Goal: Task Accomplishment & Management: Complete application form

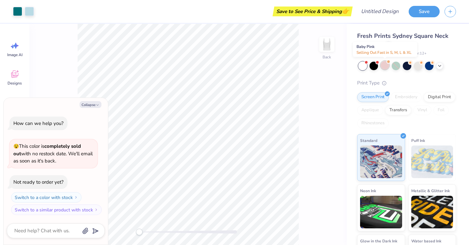
click at [386, 67] on div at bounding box center [385, 65] width 8 height 8
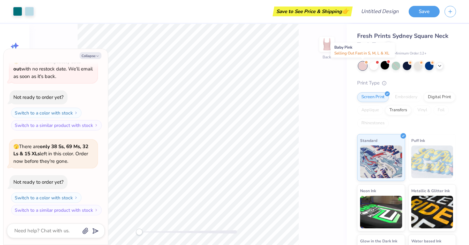
click at [362, 66] on div at bounding box center [363, 66] width 8 height 8
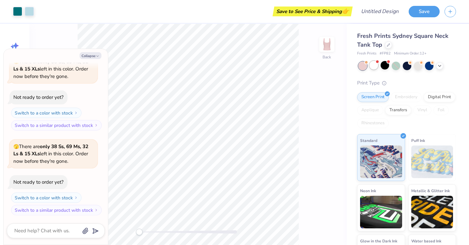
click at [375, 66] on div at bounding box center [374, 65] width 8 height 8
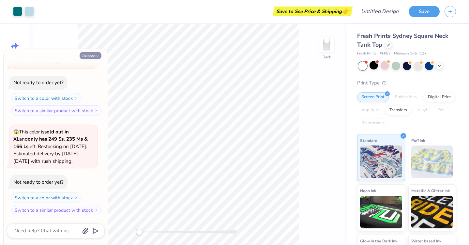
click at [96, 57] on icon "button" at bounding box center [98, 56] width 4 height 4
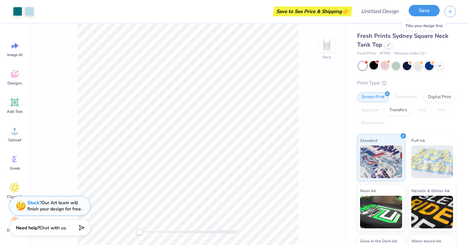
click at [419, 11] on button "Save" at bounding box center [424, 10] width 31 height 11
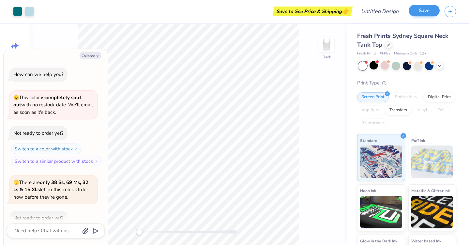
scroll to position [238, 0]
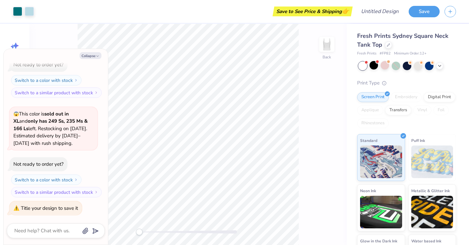
click at [95, 60] on div "Collapse How can we help you? 😵 This color is completely sold out with no resto…" at bounding box center [56, 147] width 104 height 196
click at [90, 51] on div "Collapse How can we help you? 😵 This color is completely sold out with no resto…" at bounding box center [56, 147] width 104 height 196
click at [91, 60] on div "Collapse How can we help you? 😵 This color is completely sold out with no resto…" at bounding box center [56, 147] width 104 height 196
click at [86, 55] on button "Collapse" at bounding box center [91, 55] width 22 height 7
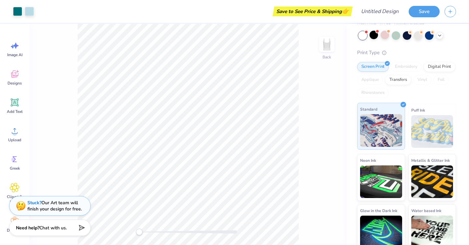
scroll to position [0, 0]
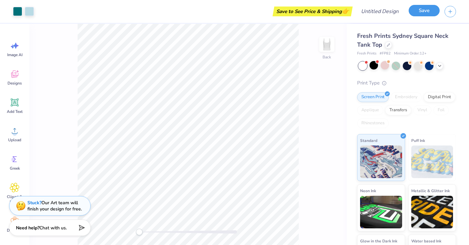
click at [429, 13] on button "Save" at bounding box center [424, 10] width 31 height 11
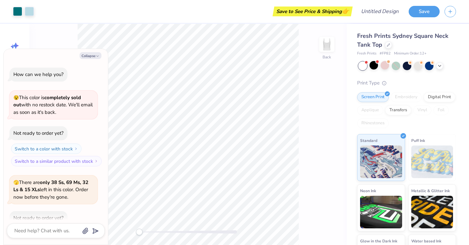
scroll to position [256, 0]
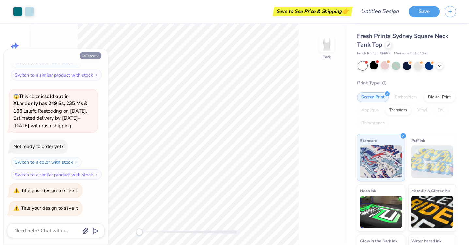
click at [97, 55] on icon "button" at bounding box center [98, 56] width 4 height 4
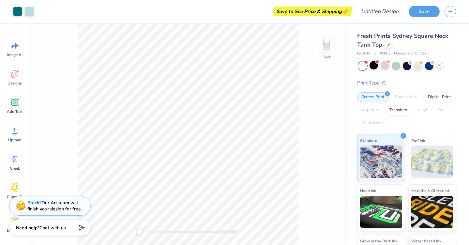
click at [440, 66] on icon at bounding box center [439, 65] width 5 height 5
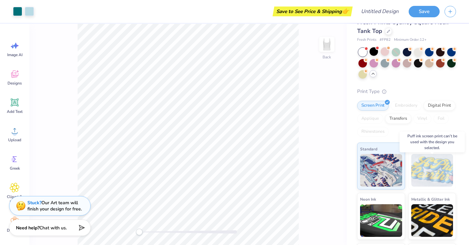
scroll to position [0, 0]
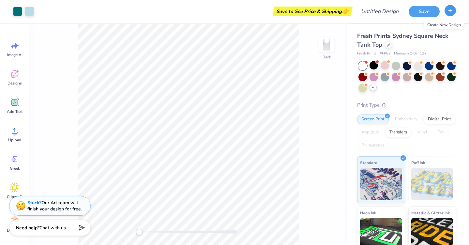
click at [446, 13] on button "button" at bounding box center [450, 10] width 11 height 11
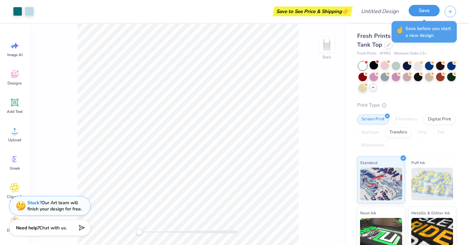
click at [427, 11] on button "Save" at bounding box center [424, 10] width 31 height 11
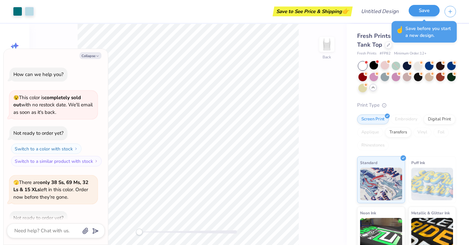
scroll to position [274, 0]
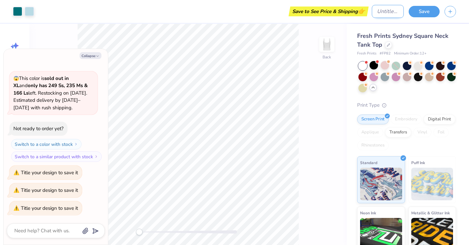
type textarea "x"
click at [372, 10] on input "Design Title" at bounding box center [388, 11] width 32 height 13
type input "b"
type textarea "x"
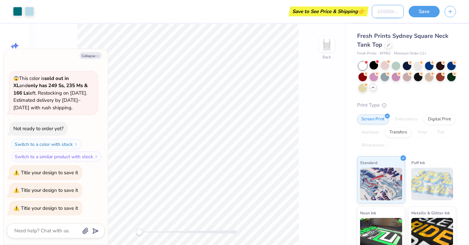
type input "h"
type textarea "x"
type input "ha"
type textarea "x"
type input "hap"
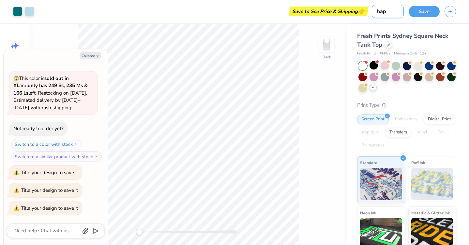
type textarea "x"
type input "happ"
type textarea "x"
type input "happy"
type textarea "x"
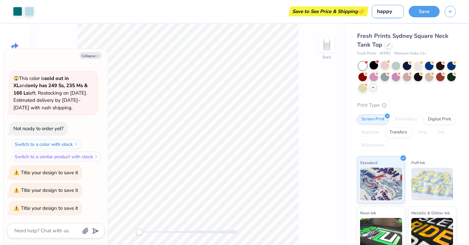
type input "happy"
type textarea "x"
type input "happy a"
type textarea "x"
type input "happy as"
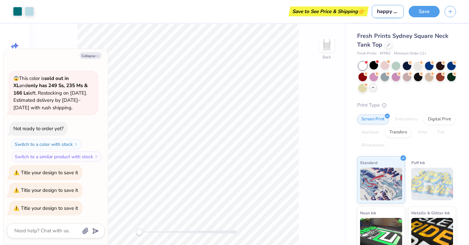
type textarea "x"
type input "happy as"
type textarea "x"
type input "happy as a"
type textarea "x"
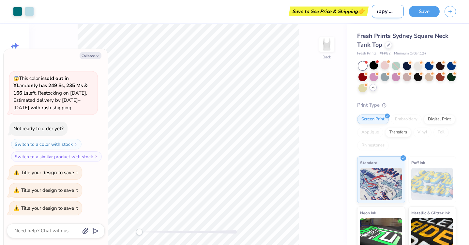
type input "happy as a"
type textarea "x"
type input "happy as a c"
type textarea "x"
type input "happy as a cl"
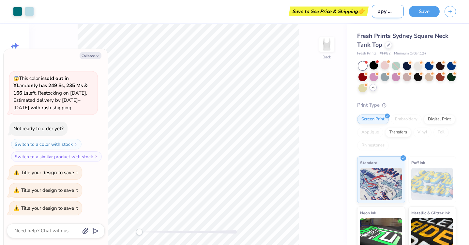
type textarea "x"
type input "happy as a cla"
type textarea "x"
type input "happy as a clam"
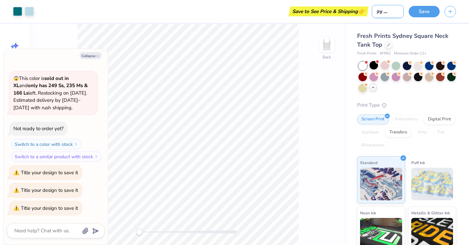
type textarea "x"
type input "happy as a clam"
click at [427, 9] on button "Save" at bounding box center [424, 10] width 31 height 11
type textarea "x"
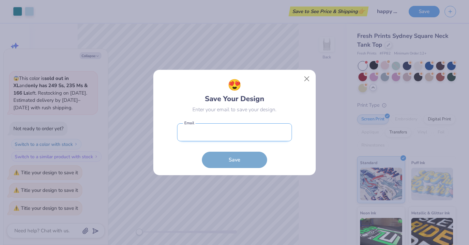
click at [236, 135] on input "email" at bounding box center [234, 132] width 115 height 18
type input "[EMAIL_ADDRESS][DOMAIN_NAME]"
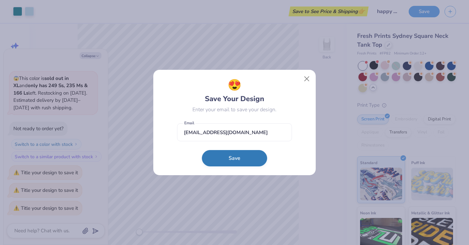
click at [226, 159] on button "Save" at bounding box center [234, 158] width 65 height 16
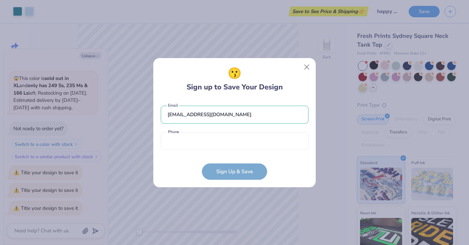
click at [214, 153] on form "[EMAIL_ADDRESS][DOMAIN_NAME] Email Phone is a required field Phone Sign Up & Sa…" at bounding box center [235, 139] width 148 height 81
click at [214, 139] on input "tel" at bounding box center [235, 141] width 148 height 18
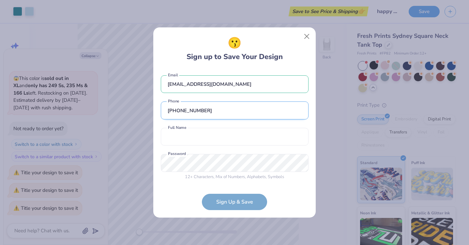
type input "[PHONE_NUMBER]"
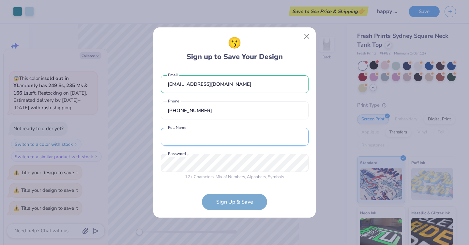
click at [202, 134] on input "text" at bounding box center [235, 137] width 148 height 18
type input "[PERSON_NAME]"
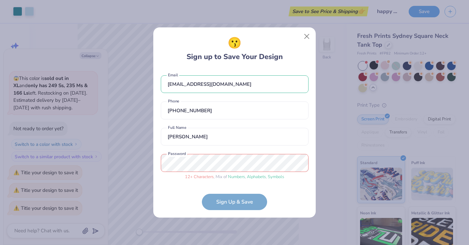
click at [226, 197] on form "[EMAIL_ADDRESS][DOMAIN_NAME] Email [PHONE_NUMBER] Phone [PERSON_NAME] Full Name…" at bounding box center [235, 140] width 148 height 142
click at [100, 163] on div "😗 Sign up to Save Your Design [EMAIL_ADDRESS][DOMAIN_NAME] Email [PHONE_NUMBER]…" at bounding box center [234, 122] width 469 height 245
click at [148, 163] on div "😗 Sign up to Save Your Design [EMAIL_ADDRESS][DOMAIN_NAME] Email [PHONE_NUMBER]…" at bounding box center [234, 122] width 469 height 245
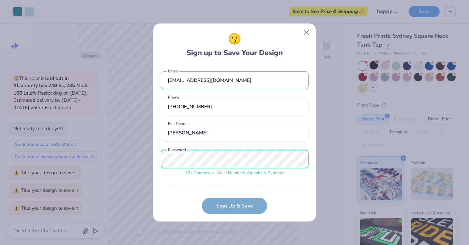
scroll to position [17, 0]
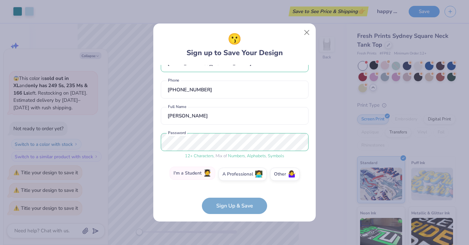
click at [185, 177] on label "I'm a Student 🧑‍🎓" at bounding box center [193, 173] width 46 height 13
click at [233, 191] on input "I'm a Student 🧑‍🎓" at bounding box center [235, 193] width 4 height 4
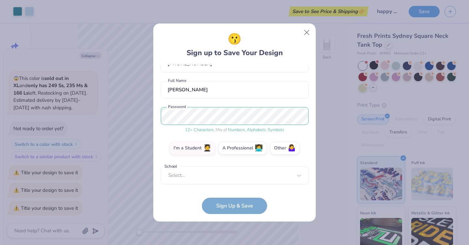
scroll to position [40, 0]
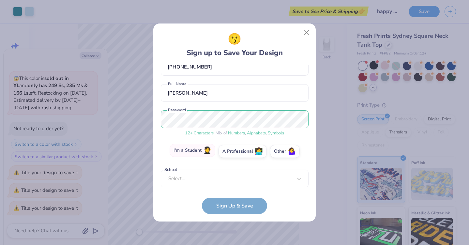
click at [200, 156] on label "I'm a Student 🧑‍🎓" at bounding box center [193, 150] width 46 height 13
click at [233, 191] on input "I'm a Student 🧑‍🎓" at bounding box center [235, 193] width 4 height 4
click at [221, 170] on div "Select..." at bounding box center [235, 179] width 148 height 18
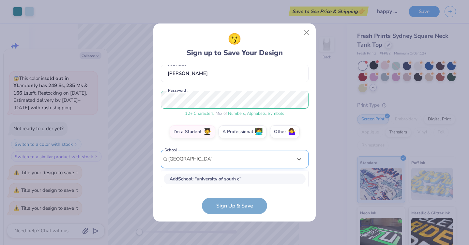
scroll to position [59, 0]
click at [205, 159] on input "[GEOGRAPHIC_DATA]" at bounding box center [197, 159] width 58 height 8
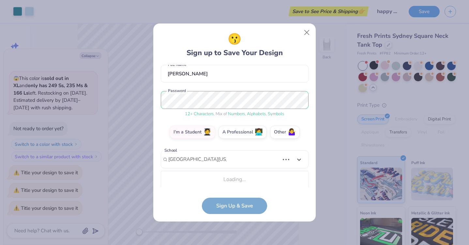
scroll to position [141, 0]
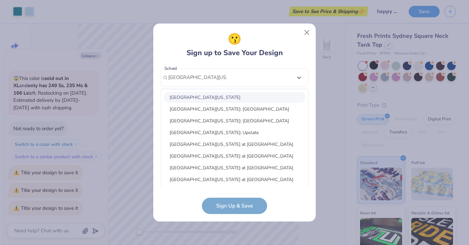
click at [218, 97] on div "[GEOGRAPHIC_DATA][US_STATE]" at bounding box center [235, 97] width 142 height 11
type input "[GEOGRAPHIC_DATA][US_STATE]"
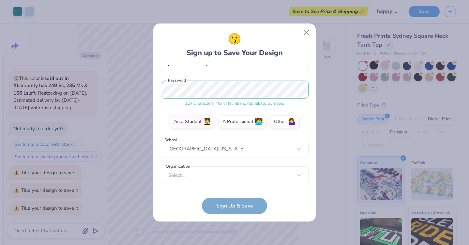
scroll to position [70, 0]
click at [213, 177] on div "option focused, 8 of 15. 15 results available. Use Up and Down to choose option…" at bounding box center [235, 225] width 148 height 119
click at [195, 62] on div "😗 Sign up to Save Your Design [EMAIL_ADDRESS][DOMAIN_NAME] Email [PHONE_NUMBER]…" at bounding box center [235, 122] width 148 height 183
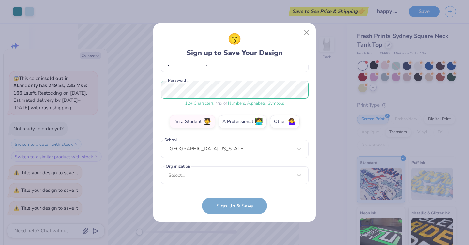
click at [219, 207] on form "[EMAIL_ADDRESS][DOMAIN_NAME] Email [PHONE_NUMBER] Phone [PERSON_NAME] Full Name…" at bounding box center [235, 139] width 148 height 149
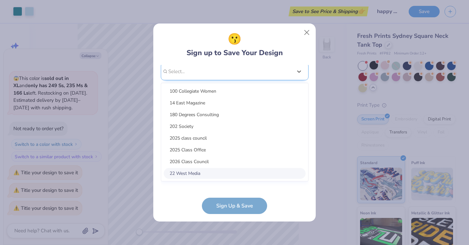
click at [200, 171] on div "option focused, 8 of 15. 15 results available. Use Up and Down to choose option…" at bounding box center [235, 122] width 148 height 119
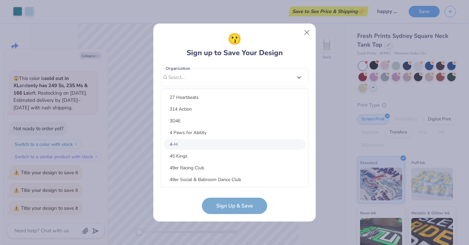
scroll to position [0, 0]
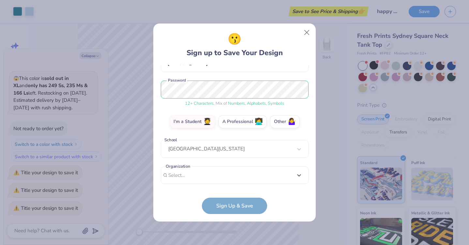
click at [296, 78] on div "[EMAIL_ADDRESS][DOMAIN_NAME] Email [PHONE_NUMBER] Phone [PERSON_NAME] Full Name…" at bounding box center [235, 126] width 148 height 123
click at [222, 207] on form "[EMAIL_ADDRESS][DOMAIN_NAME] Email [PHONE_NUMBER] Phone [PERSON_NAME] Full Name…" at bounding box center [235, 139] width 148 height 149
click at [200, 172] on div "Select..." at bounding box center [235, 175] width 148 height 18
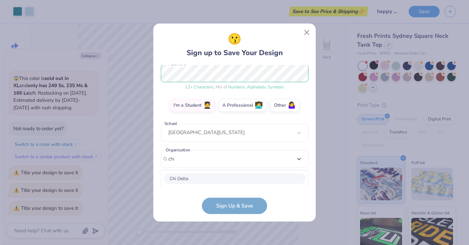
scroll to position [167, 0]
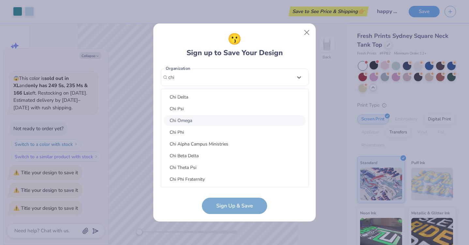
click at [194, 120] on div "Chi Omega" at bounding box center [235, 120] width 142 height 11
type input "chi"
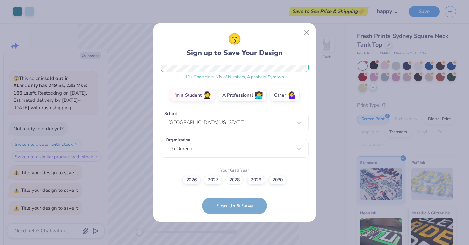
click at [232, 180] on label "2028" at bounding box center [235, 180] width 18 height 9
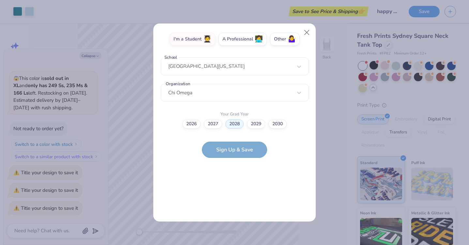
scroll to position [0, 0]
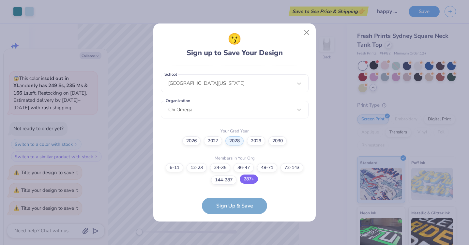
click at [247, 180] on label "287+" at bounding box center [249, 179] width 18 height 9
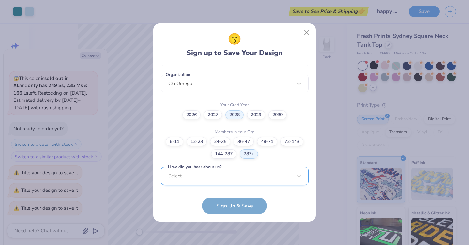
click at [236, 182] on div "[EMAIL_ADDRESS][DOMAIN_NAME] Email [PHONE_NUMBER] Phone [PERSON_NAME] Full Name…" at bounding box center [235, 126] width 148 height 123
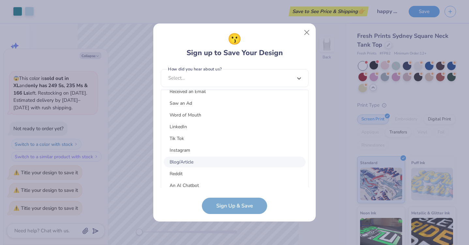
scroll to position [83, 0]
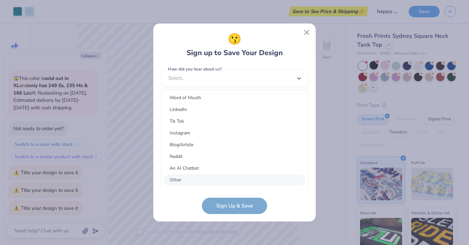
click at [222, 177] on div "Other" at bounding box center [235, 180] width 142 height 11
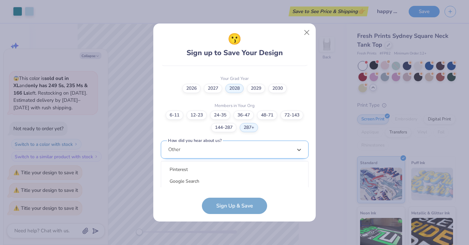
click at [230, 149] on div "option Other selected, 15 of 15. 15 results available. Use Up and Down to choos…" at bounding box center [235, 200] width 148 height 119
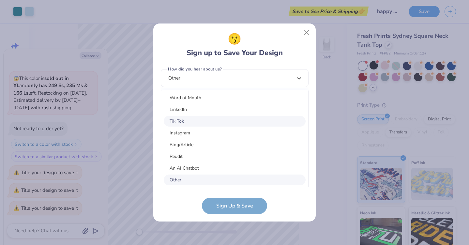
scroll to position [0, 0]
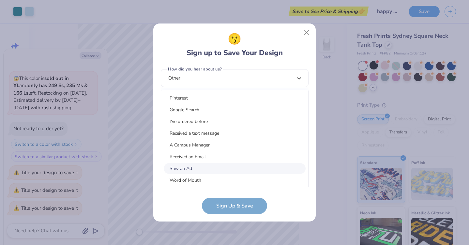
click at [207, 167] on div "Saw an Ad" at bounding box center [235, 168] width 142 height 11
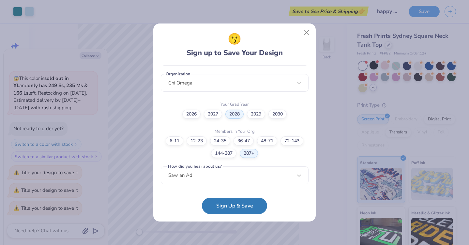
scroll to position [161, 0]
click at [220, 203] on button "Sign Up & Save" at bounding box center [234, 204] width 65 height 16
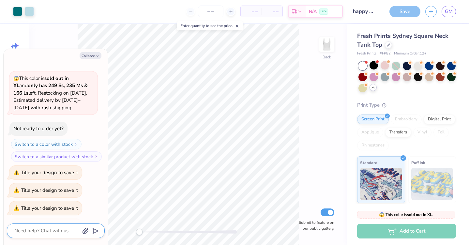
scroll to position [291, 0]
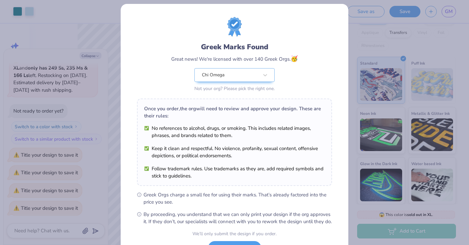
scroll to position [60, 0]
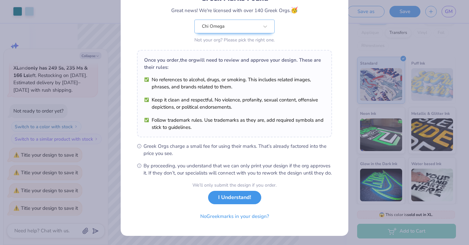
click at [227, 200] on button "I Understand!" at bounding box center [234, 197] width 53 height 13
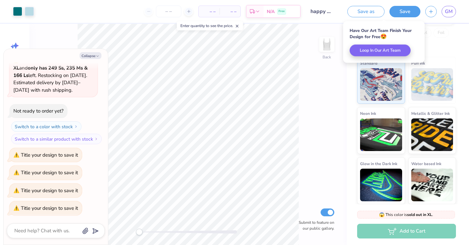
click at [445, 48] on div "Screen Print Embroidery Digital Print Applique Transfers Vinyl Foil Rhinestones" at bounding box center [406, 33] width 99 height 36
click at [403, 8] on button "Save" at bounding box center [405, 10] width 31 height 11
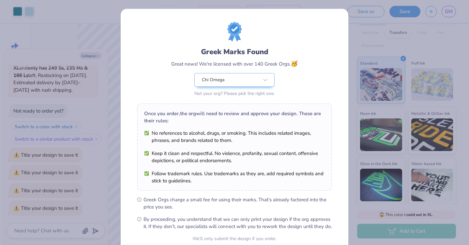
click at [354, 70] on div "Greek Marks Found Great news! We're licensed with over 140 Greek Orgs. 🥳 Chi Om…" at bounding box center [234, 122] width 469 height 245
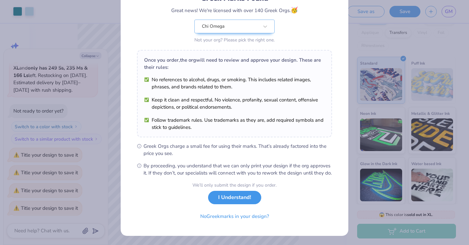
click at [221, 198] on button "I Understand!" at bounding box center [234, 197] width 53 height 13
type textarea "x"
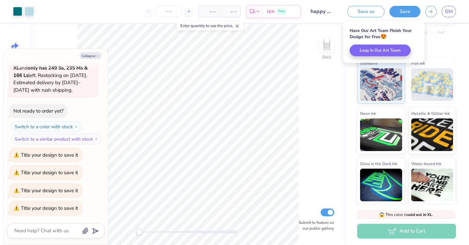
scroll to position [0, 0]
click at [164, 9] on input "number" at bounding box center [168, 12] width 25 height 12
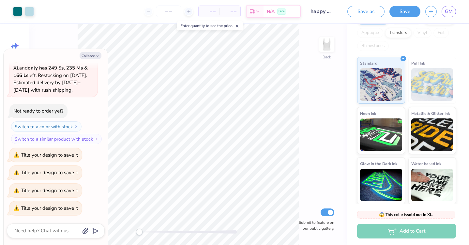
type input "2"
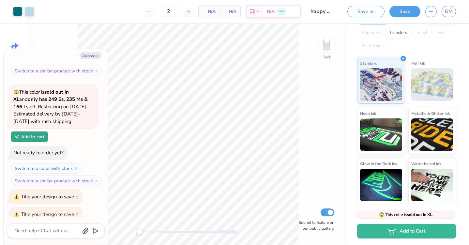
type textarea "x"
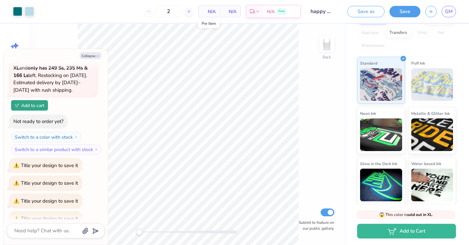
type input "12"
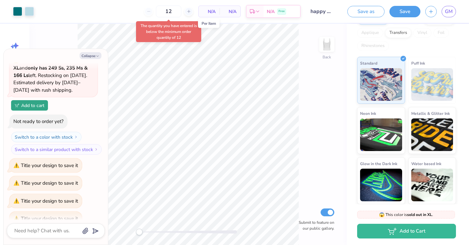
click at [213, 13] on span "N/A" at bounding box center [209, 11] width 13 height 7
type textarea "x"
click at [137, 12] on div "12" at bounding box center [147, 12] width 49 height 12
